Goal: Task Accomplishment & Management: Use online tool/utility

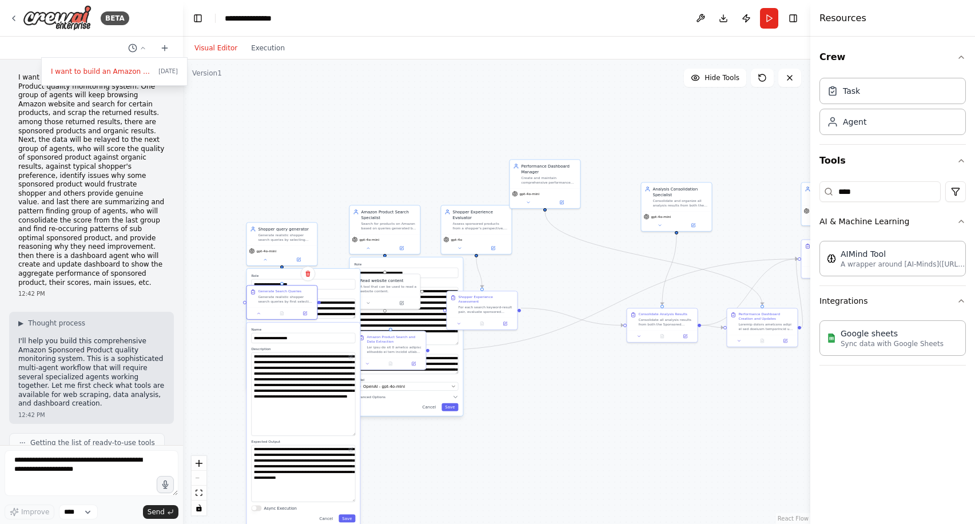
scroll to position [28206, 0]
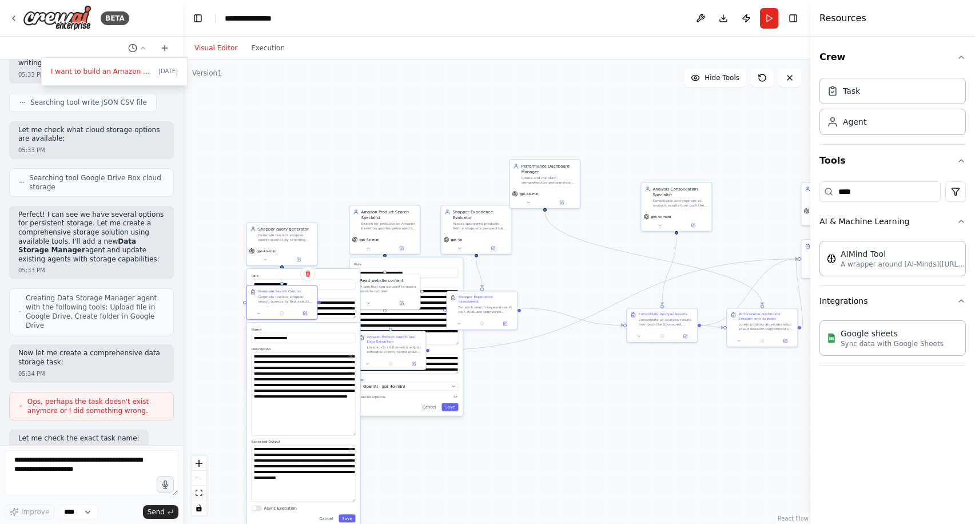
click at [530, 433] on div ".deletable-edge-delete-btn { width: 20px; height: 20px; border: 0px solid #ffff…" at bounding box center [497, 291] width 628 height 465
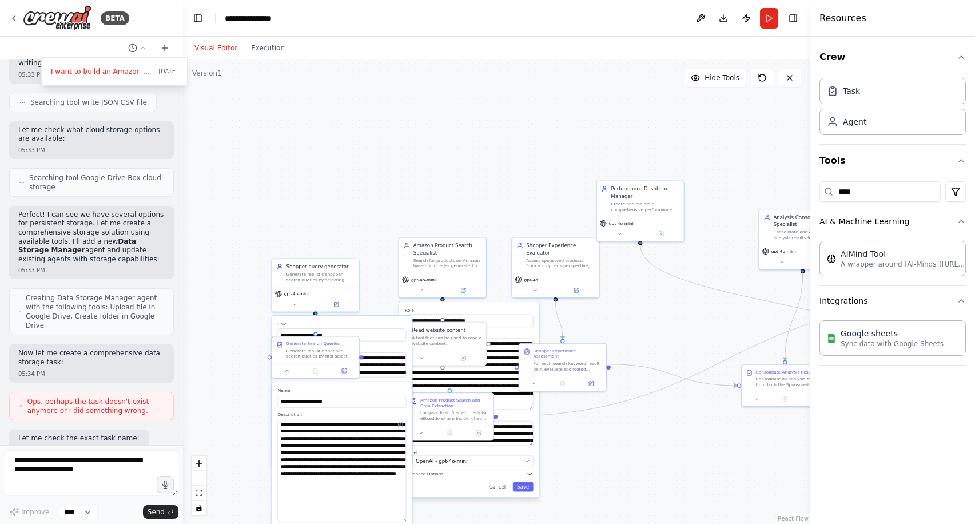
drag, startPoint x: 486, startPoint y: 178, endPoint x: 541, endPoint y: 149, distance: 61.9
click at [542, 150] on div ".deletable-edge-delete-btn { width: 20px; height: 20px; border: 0px solid #ffff…" at bounding box center [497, 291] width 628 height 465
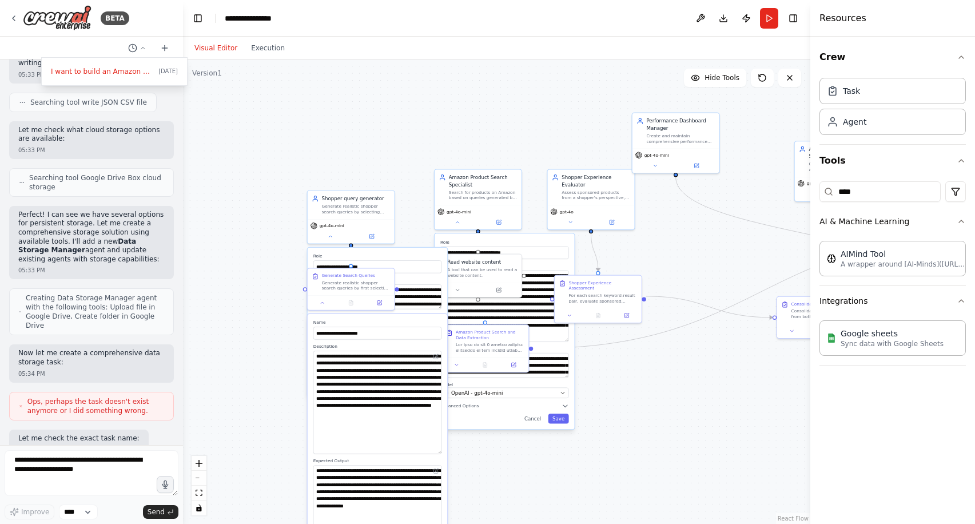
drag, startPoint x: 501, startPoint y: 209, endPoint x: 557, endPoint y: 100, distance: 122.8
click at [557, 109] on div ".deletable-edge-delete-btn { width: 20px; height: 20px; border: 0px solid #ffff…" at bounding box center [497, 291] width 628 height 465
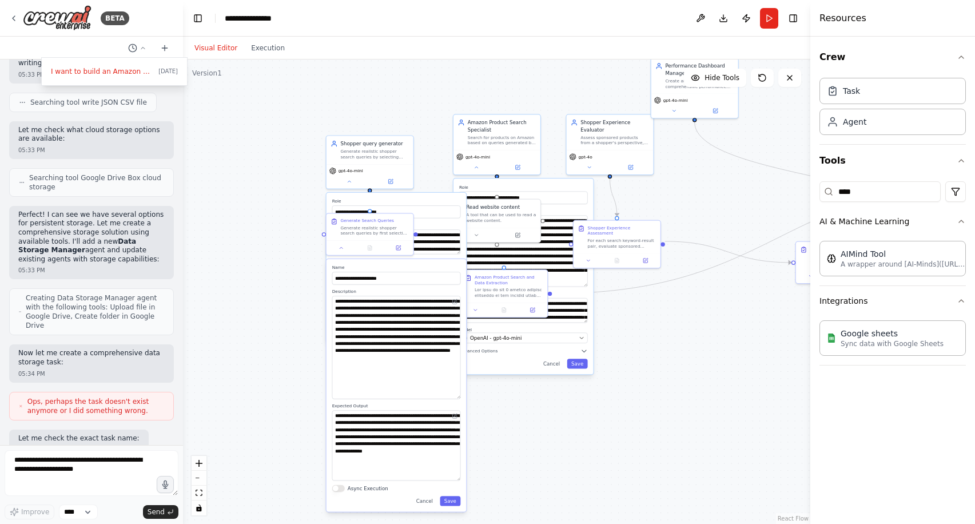
drag, startPoint x: 485, startPoint y: 487, endPoint x: 485, endPoint y: 466, distance: 21.2
click at [485, 466] on div ".deletable-edge-delete-btn { width: 20px; height: 20px; border: 0px solid #ffff…" at bounding box center [497, 291] width 628 height 465
click at [340, 252] on div at bounding box center [370, 246] width 87 height 14
click at [340, 247] on icon at bounding box center [341, 246] width 3 height 1
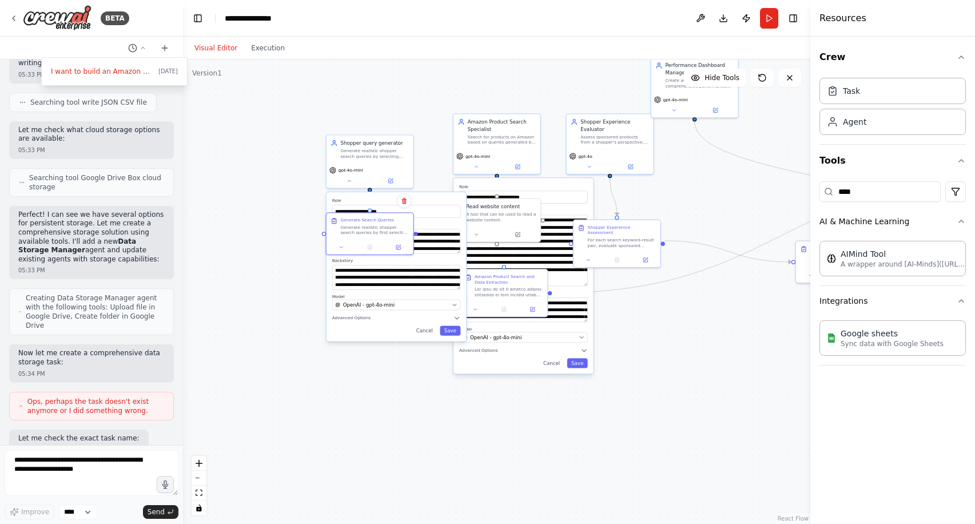
click at [286, 299] on div ".deletable-edge-delete-btn { width: 20px; height: 20px; border: 0px solid #ffff…" at bounding box center [497, 291] width 628 height 465
click at [348, 182] on icon at bounding box center [350, 180] width 6 height 6
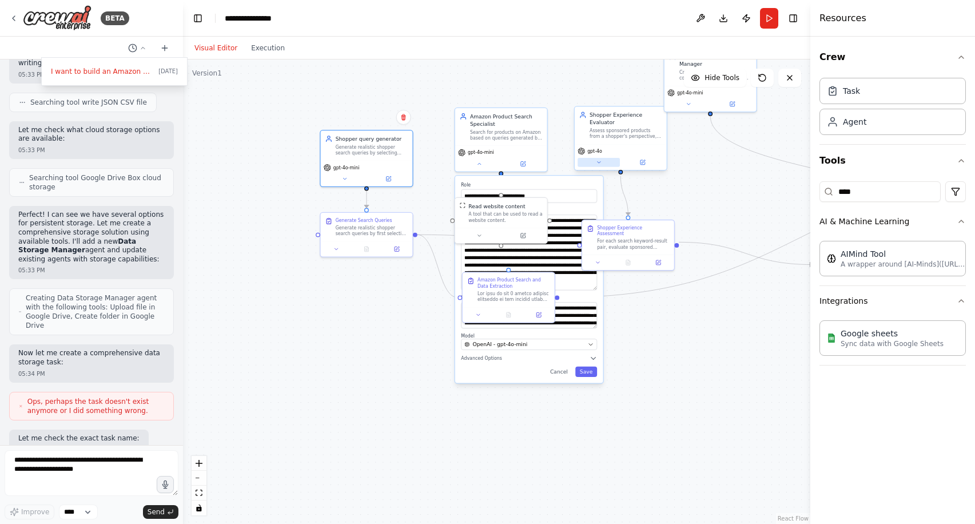
click at [601, 162] on icon at bounding box center [599, 163] width 6 height 6
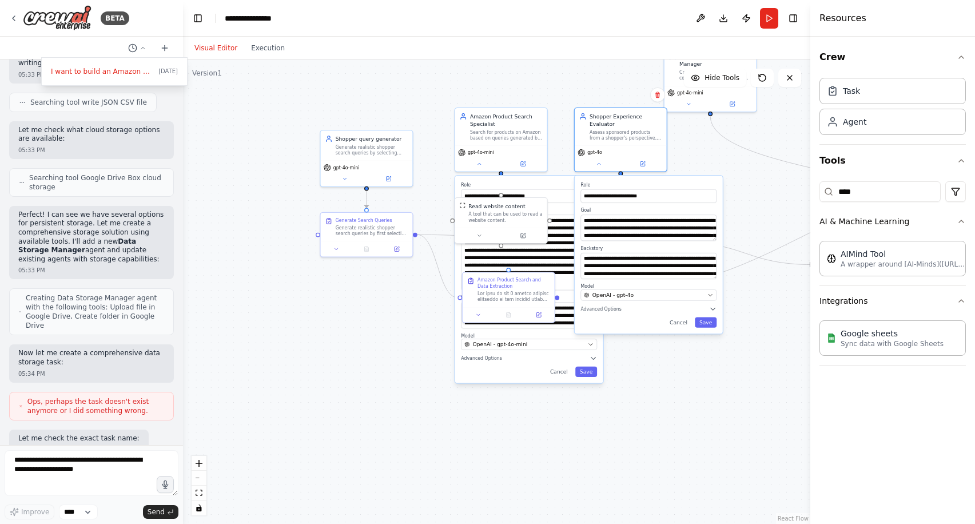
click at [662, 411] on div ".deletable-edge-delete-btn { width: 20px; height: 20px; border: 0px solid #ffff…" at bounding box center [497, 291] width 628 height 465
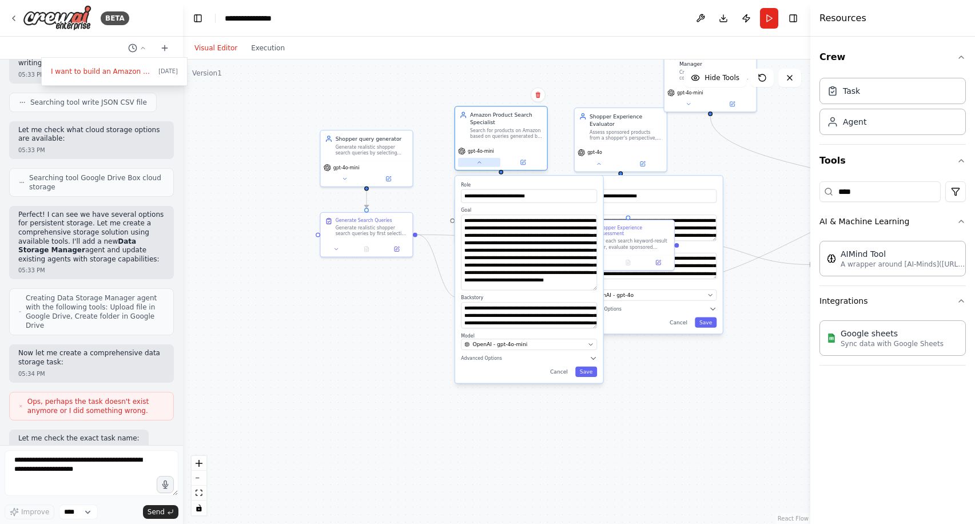
click at [479, 163] on icon at bounding box center [480, 163] width 6 height 6
click at [598, 161] on icon at bounding box center [599, 163] width 6 height 6
click at [478, 162] on icon at bounding box center [479, 163] width 3 height 2
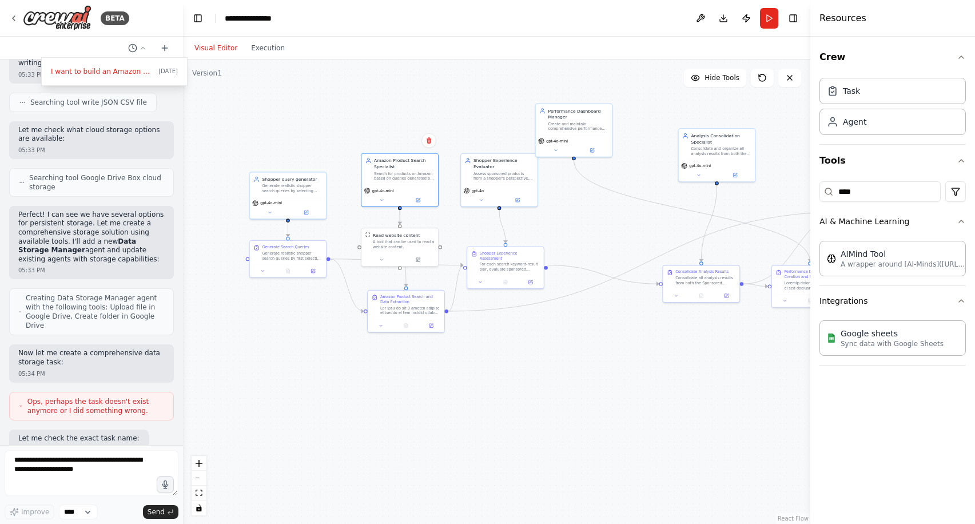
drag, startPoint x: 714, startPoint y: 215, endPoint x: 614, endPoint y: 212, distance: 100.1
click at [614, 212] on div ".deletable-edge-delete-btn { width: 20px; height: 20px; border: 0px solid #ffff…" at bounding box center [497, 291] width 628 height 465
drag, startPoint x: 592, startPoint y: 122, endPoint x: 641, endPoint y: 147, distance: 55.3
click at [641, 147] on div "Create and maintain comprehensive performance dashboards that visualize sponsor…" at bounding box center [628, 150] width 60 height 10
click at [264, 44] on button "Execution" at bounding box center [267, 48] width 47 height 14
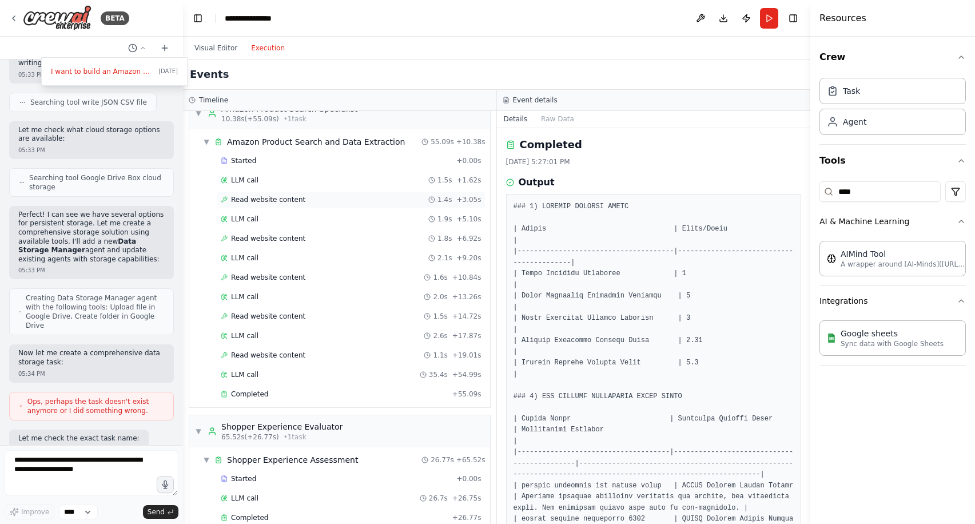
scroll to position [164, 0]
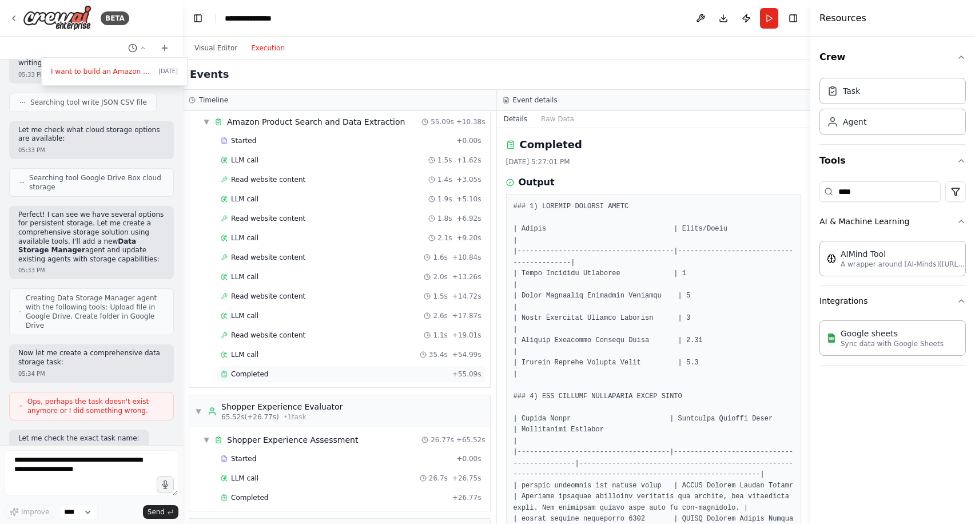
click at [320, 372] on div "Completed" at bounding box center [334, 374] width 227 height 9
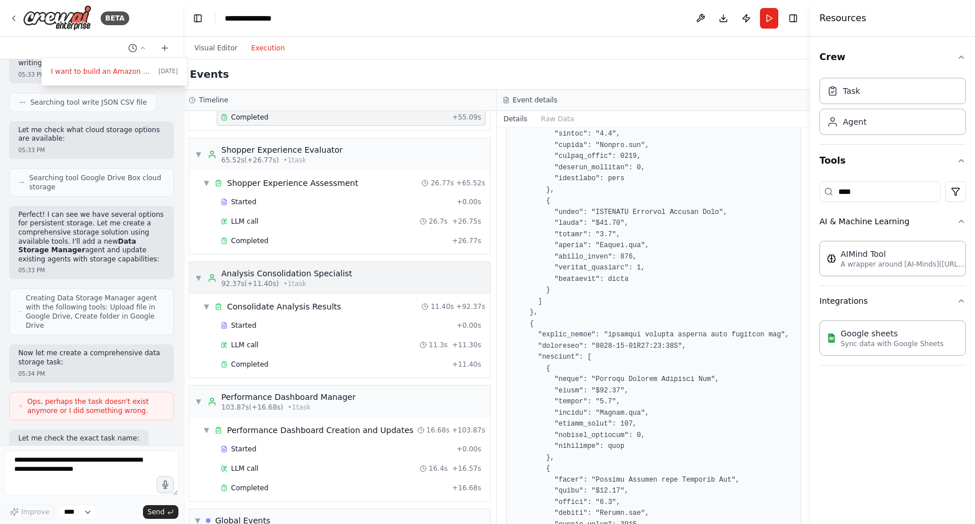
scroll to position [395, 0]
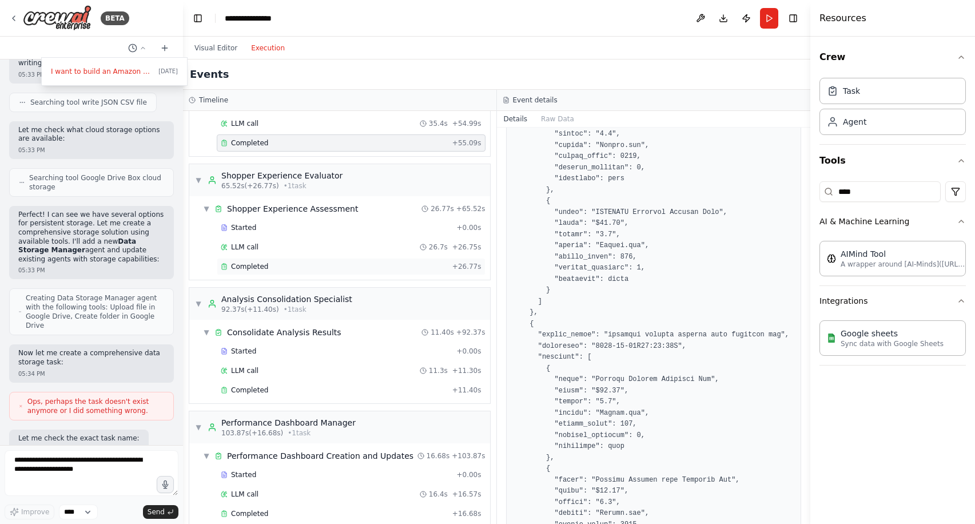
click at [311, 260] on div "Completed + 26.77s" at bounding box center [351, 266] width 269 height 17
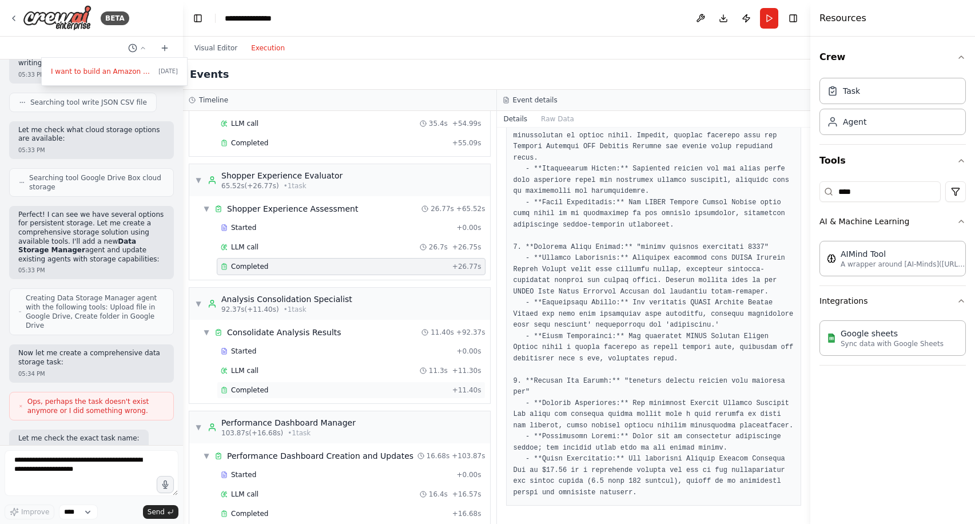
click at [387, 388] on div "Completed" at bounding box center [334, 390] width 227 height 9
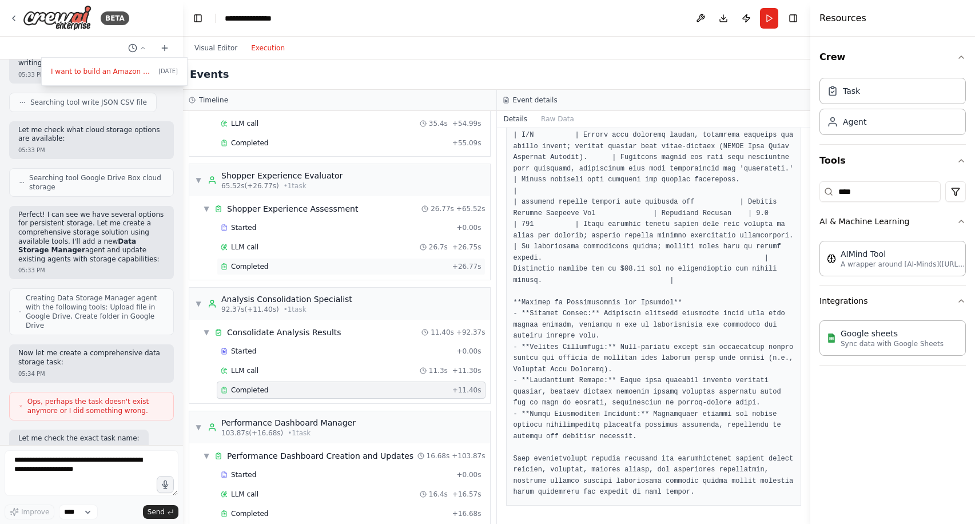
click at [346, 268] on div "Completed" at bounding box center [334, 266] width 227 height 9
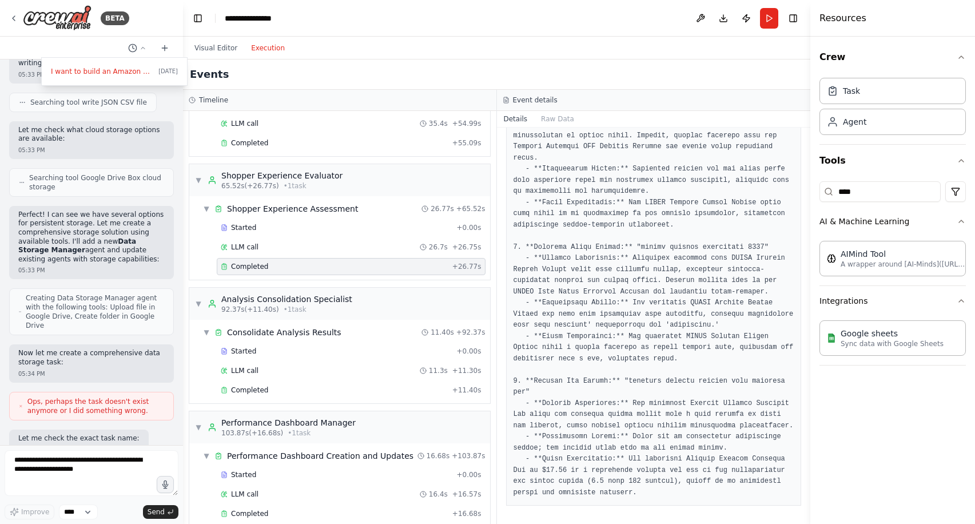
scroll to position [450, 0]
click at [208, 42] on button "Visual Editor" at bounding box center [216, 48] width 57 height 14
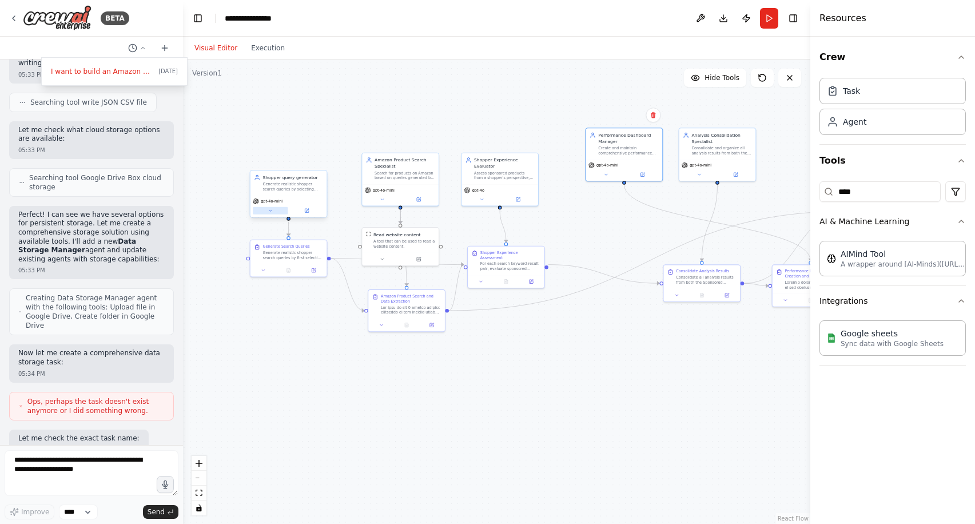
click at [273, 211] on button at bounding box center [270, 210] width 35 height 7
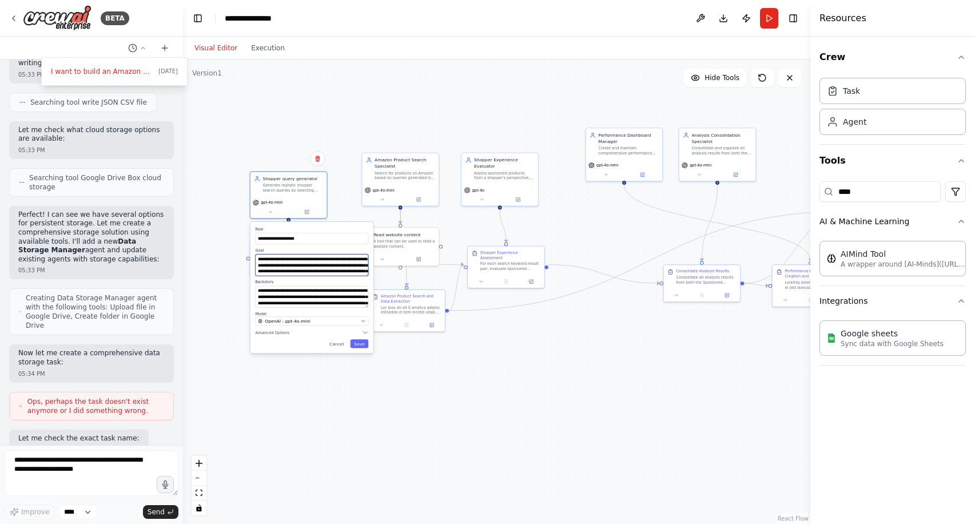
click at [318, 267] on textarea "**********" at bounding box center [311, 265] width 113 height 22
click at [322, 299] on textarea "**********" at bounding box center [311, 297] width 113 height 22
click at [272, 211] on icon at bounding box center [270, 210] width 5 height 5
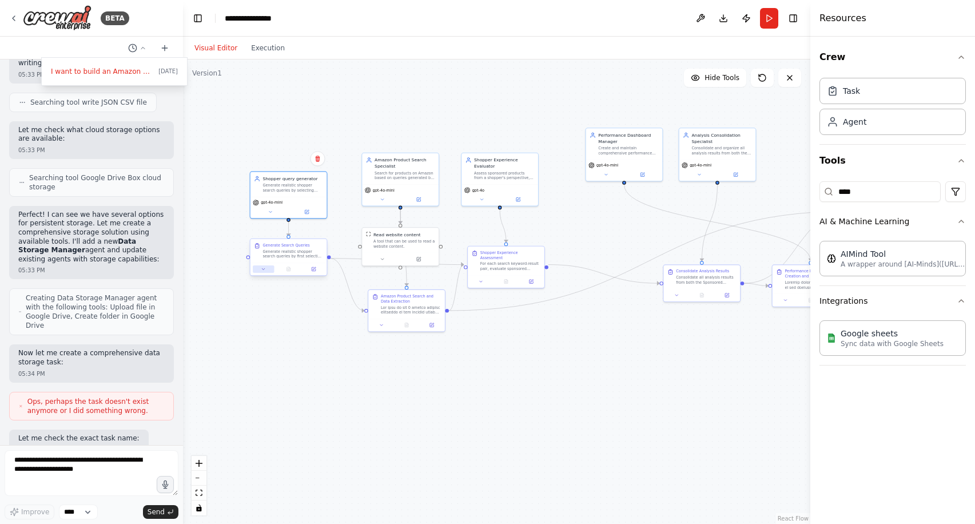
click at [267, 268] on button at bounding box center [263, 268] width 21 height 7
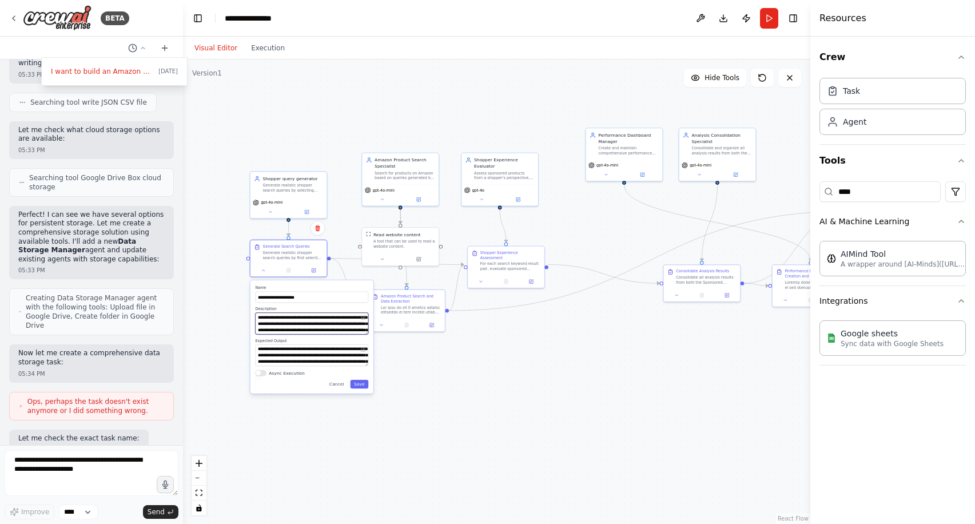
click at [308, 321] on textarea "**********" at bounding box center [311, 324] width 113 height 22
click at [315, 352] on textarea "**********" at bounding box center [311, 355] width 113 height 22
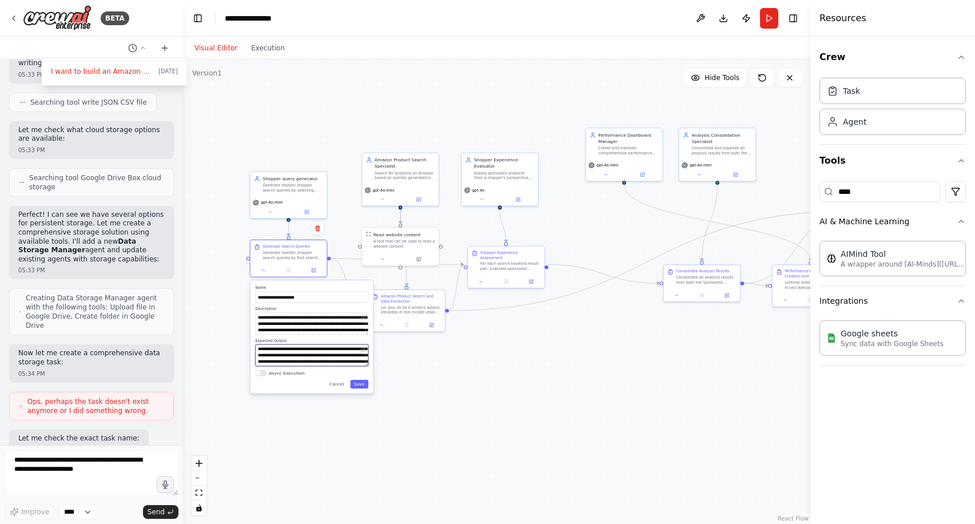
click at [315, 352] on textarea "**********" at bounding box center [311, 355] width 113 height 22
